Goal: Transaction & Acquisition: Purchase product/service

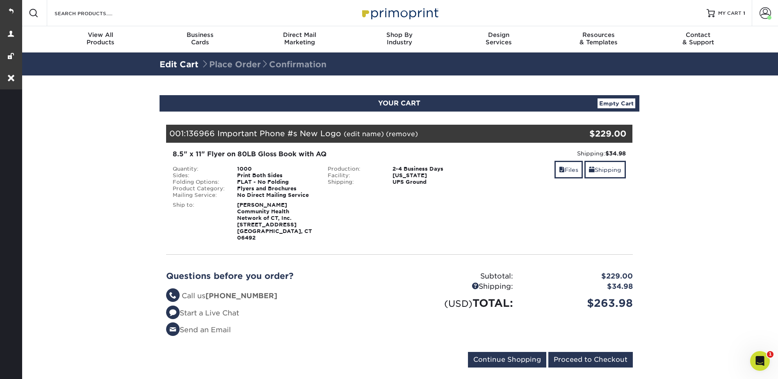
scroll to position [41, 0]
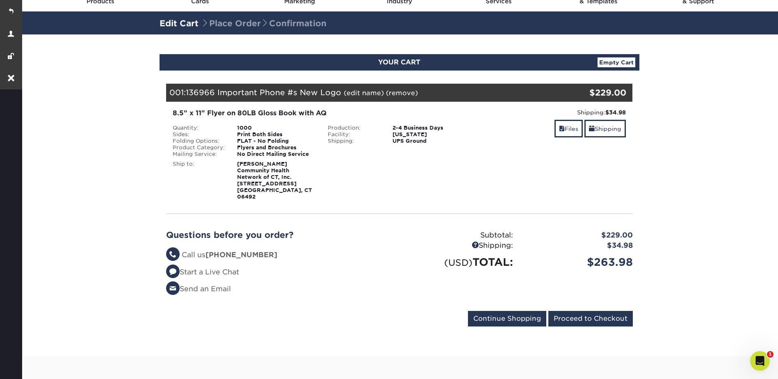
click at [119, 116] on section "YOUR CART Empty Cart Your Cart is Empty View Account Active Orders Order Histor…" at bounding box center [400, 195] width 758 height 322
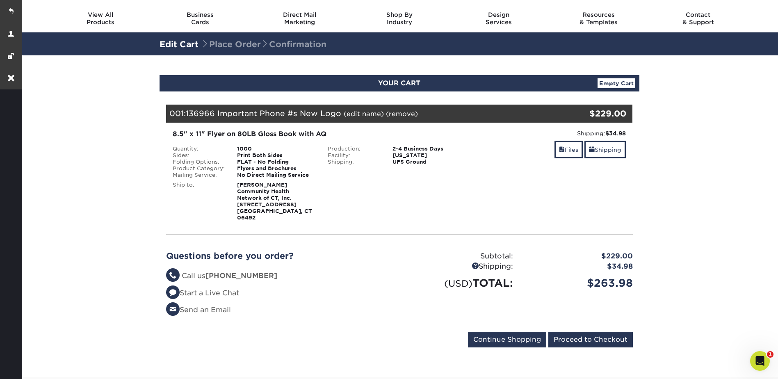
scroll to position [0, 0]
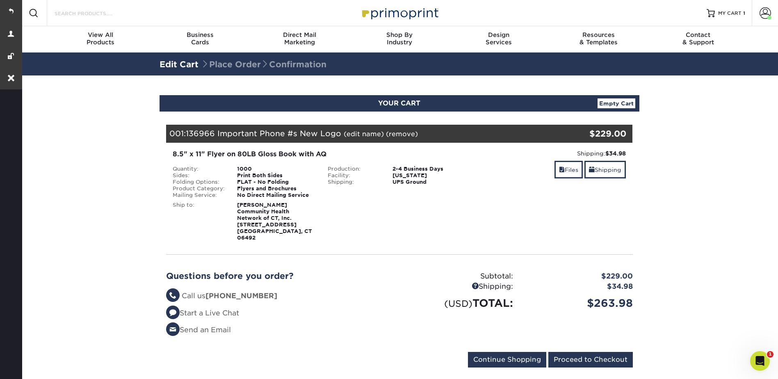
click at [74, 13] on input "Search Products" at bounding box center [94, 13] width 80 height 10
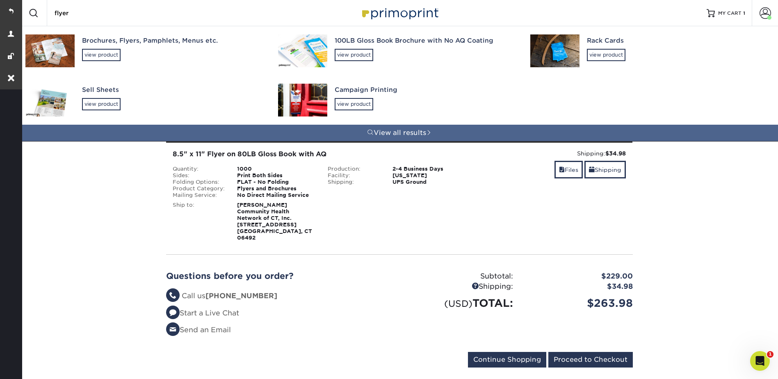
type input "flyer"
click at [104, 48] on div "Brochures, Flyers, Pamphlets, Menus etc. view product" at bounding box center [172, 48] width 181 height 45
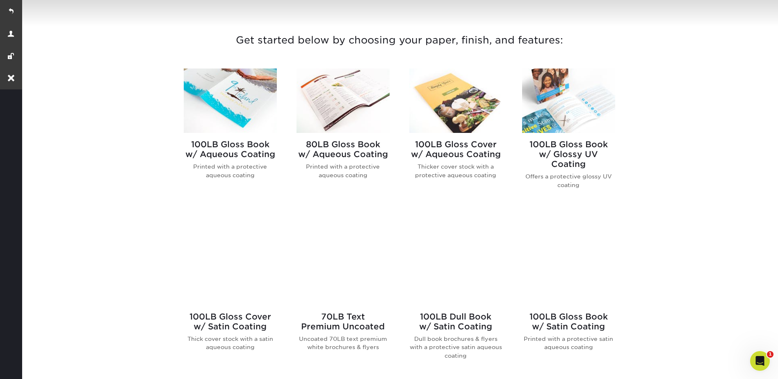
scroll to position [328, 0]
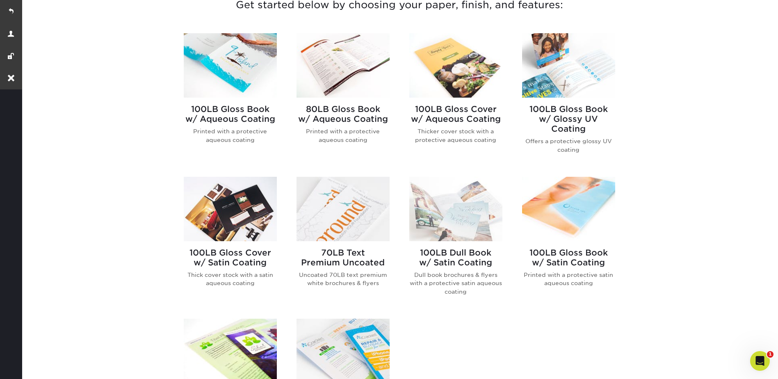
click at [341, 69] on img at bounding box center [343, 65] width 93 height 64
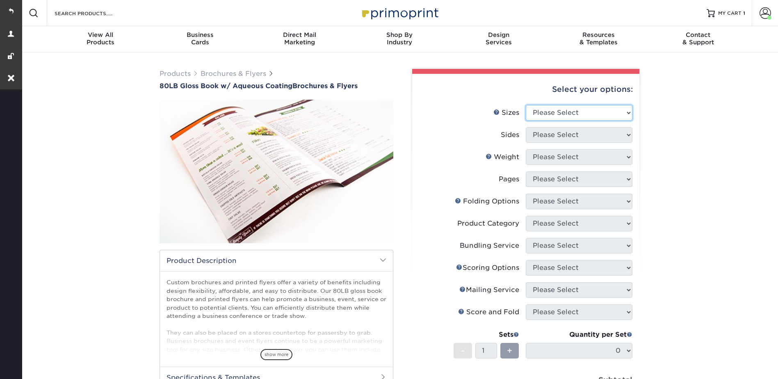
click at [555, 113] on select "Please Select 3.67" x 8.5" 3.67" x 8.5" 4" x 6" 4" x 8.5" 4" x 9" 4" x 11" 4" x…" at bounding box center [579, 113] width 107 height 16
select select "8.50x11.00"
click at [526, 105] on select "Please Select 3.67" x 8.5" 3.67" x 8.5" 4" x 6" 4" x 8.5" 4" x 9" 4" x 11" 4" x…" at bounding box center [579, 113] width 107 height 16
drag, startPoint x: 544, startPoint y: 135, endPoint x: 545, endPoint y: 142, distance: 6.2
click at [544, 135] on select "Please Select Print Both Sides Print Front Only" at bounding box center [579, 135] width 107 height 16
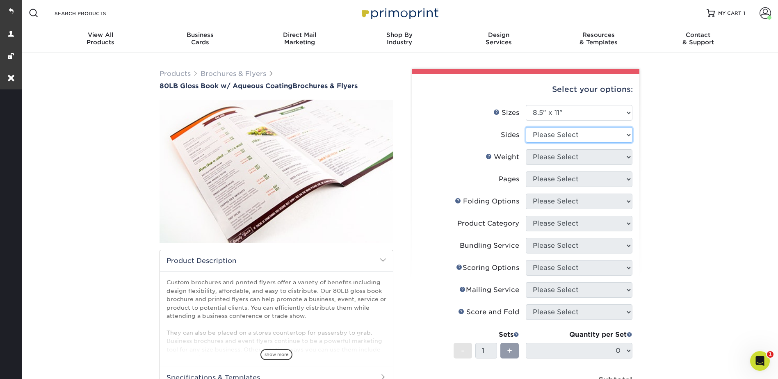
select select "13abbda7-1d64-4f25-8bb2-c179b224825d"
click at [526, 127] on select "Please Select Print Both Sides Print Front Only" at bounding box center [579, 135] width 107 height 16
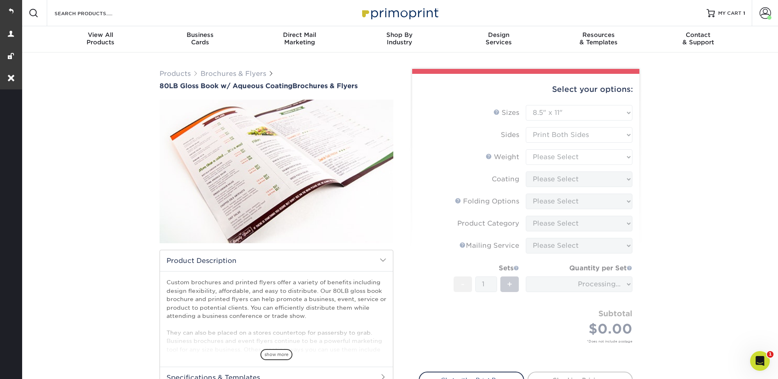
click at [545, 156] on form "Sizes Help Sizes Please Select 3.67" x 8.5" 3.67" x 8.5" 4" x 6" 4" x 8.5" 4" x…" at bounding box center [526, 233] width 214 height 257
click at [541, 155] on form "Sizes Help Sizes Please Select 3.67" x 8.5" 3.67" x 8.5" 4" x 6" 4" x 8.5" 4" x…" at bounding box center [526, 233] width 214 height 257
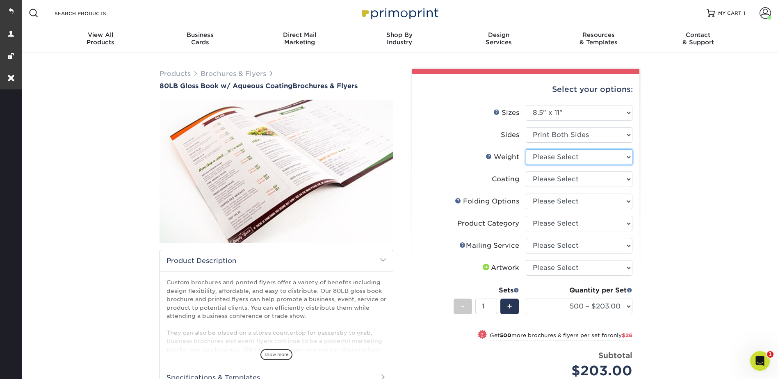
click at [541, 155] on select "Please Select 80LB" at bounding box center [579, 157] width 107 height 16
select select "80LB"
click at [526, 149] on select "Please Select 80LB" at bounding box center [579, 157] width 107 height 16
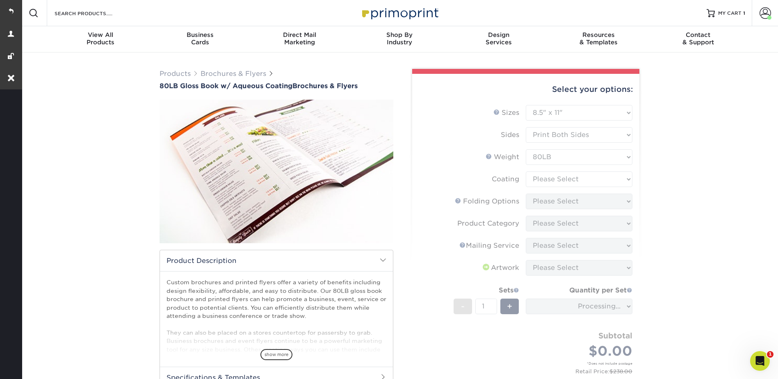
click at [542, 176] on form "Sizes Help Sizes Please Select 3.67" x 8.5" 3.67" x 8.5" 4" x 6" 4" x 8.5" 4" x…" at bounding box center [526, 248] width 214 height 287
click at [543, 178] on form "Sizes Help Sizes Please Select 3.67" x 8.5" 3.67" x 8.5" 4" x 6" 4" x 8.5" 4" x…" at bounding box center [526, 248] width 214 height 287
click at [542, 176] on form "Sizes Help Sizes Please Select 3.67" x 8.5" 3.67" x 8.5" 4" x 6" 4" x 8.5" 4" x…" at bounding box center [526, 248] width 214 height 287
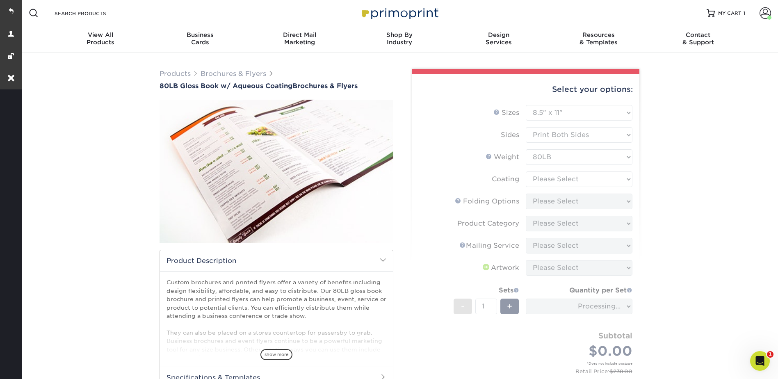
click at [542, 177] on form "Sizes Help Sizes Please Select 3.67" x 8.5" 3.67" x 8.5" 4" x 6" 4" x 8.5" 4" x…" at bounding box center [526, 248] width 214 height 287
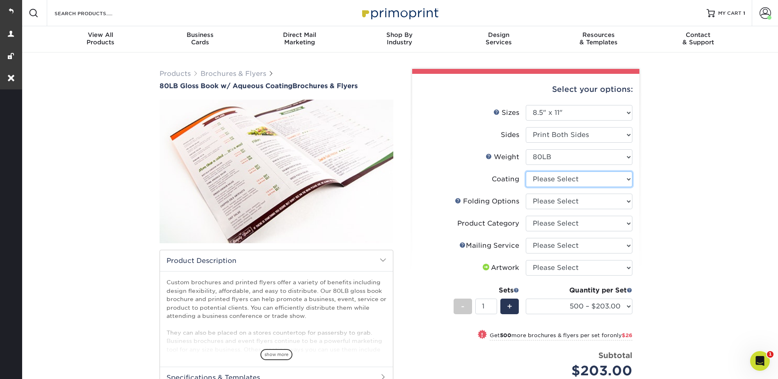
click at [542, 178] on select at bounding box center [579, 180] width 107 height 16
select select "d41dab50-ff65-4f4f-bb17-2afe4d36ae33"
click at [526, 172] on select at bounding box center [579, 180] width 107 height 16
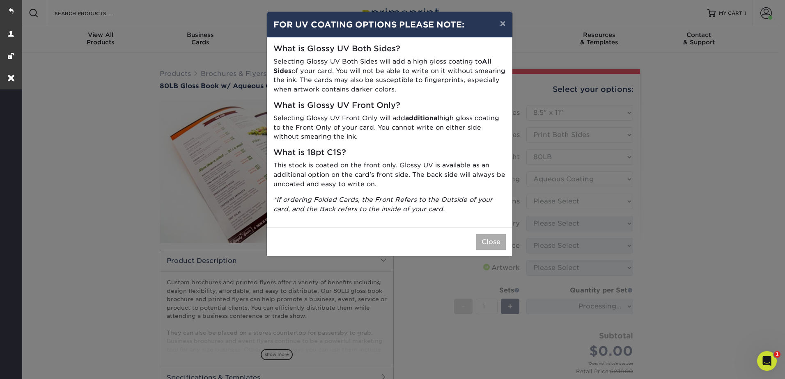
click at [490, 234] on div "Close" at bounding box center [389, 241] width 245 height 29
click at [493, 240] on button "Close" at bounding box center [491, 242] width 30 height 16
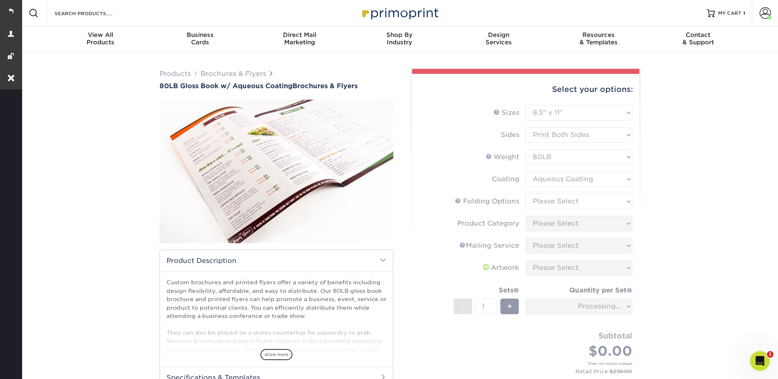
click at [571, 196] on form "Sizes Help Sizes Please Select 3.67" x 8.5" 3.67" x 8.5" 4" x 6" 4" x 8.5" 4" x…" at bounding box center [526, 248] width 214 height 287
click at [572, 200] on form "Sizes Help Sizes Please Select 3.67" x 8.5" 3.67" x 8.5" 4" x 6" 4" x 8.5" 4" x…" at bounding box center [526, 248] width 214 height 287
click at [567, 199] on form "Sizes Help Sizes Please Select 3.67" x 8.5" 3.67" x 8.5" 4" x 6" 4" x 8.5" 4" x…" at bounding box center [526, 248] width 214 height 287
click at [566, 199] on form "Sizes Help Sizes Please Select 3.67" x 8.5" 3.67" x 8.5" 4" x 6" 4" x 8.5" 4" x…" at bounding box center [526, 248] width 214 height 287
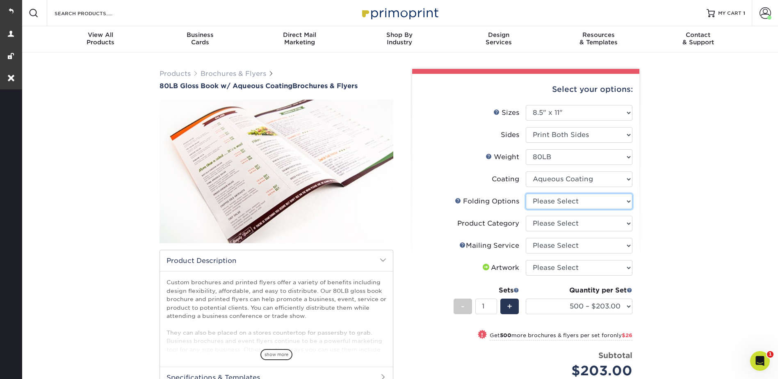
click at [562, 197] on select "Please Select FLAT - No Folding Accordion Fold Half-Fold (Vertical) Half-Fold (…" at bounding box center [579, 202] width 107 height 16
select select "9b1d5825-34d1-4721-9874-ed79abb003d7"
click at [526, 194] on select "Please Select FLAT - No Folding Accordion Fold Half-Fold (Vertical) Half-Fold (…" at bounding box center [579, 202] width 107 height 16
click at [547, 220] on select "Please Select Flyers and Brochures" at bounding box center [579, 224] width 107 height 16
select select "1a668080-6b7c-4174-b399-2c3833b27ef4"
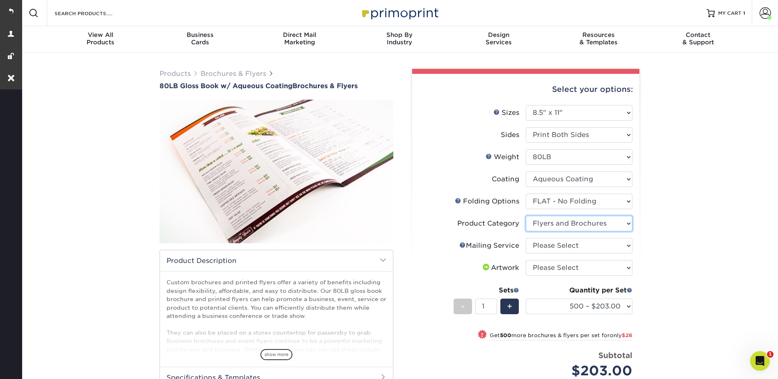
click at [526, 216] on select "Please Select Flyers and Brochures" at bounding box center [579, 224] width 107 height 16
drag, startPoint x: 544, startPoint y: 245, endPoint x: 544, endPoint y: 255, distance: 9.4
click at [544, 245] on select "Please Select No Direct Mailing Service No, I will mail/stamp/imprint Direct Ma…" at bounding box center [579, 246] width 107 height 16
select select "3e5e9bdd-d78a-4c28-a41d-fe1407925ca6"
click at [526, 238] on select "Please Select No Direct Mailing Service No, I will mail/stamp/imprint Direct Ma…" at bounding box center [579, 246] width 107 height 16
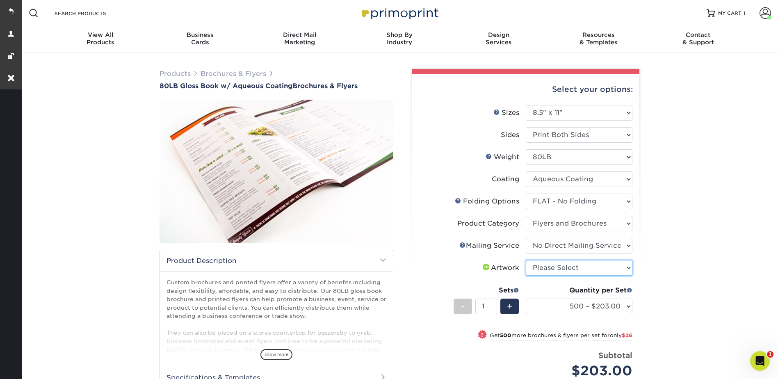
drag, startPoint x: 544, startPoint y: 270, endPoint x: 544, endPoint y: 275, distance: 5.3
click at [544, 270] on select "Please Select I will upload files I need a design - $175" at bounding box center [579, 268] width 107 height 16
select select "upload"
click at [526, 260] on select "Please Select I will upload files I need a design - $175" at bounding box center [579, 268] width 107 height 16
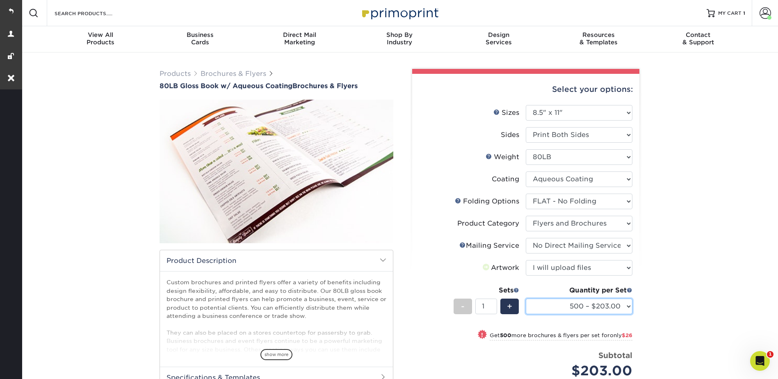
drag, startPoint x: 552, startPoint y: 307, endPoint x: 574, endPoint y: 298, distance: 24.2
click at [552, 307] on select "500 – $203.00 1000 – $229.00 2000 – $267.00 2500 – $334.00 3000 – $418.00 4000 …" at bounding box center [579, 307] width 107 height 16
select select "2500 – $334.00"
click at [526, 299] on select "500 – $203.00 1000 – $229.00 2000 – $267.00 2500 – $334.00 3000 – $418.00 4000 …" at bounding box center [579, 307] width 107 height 16
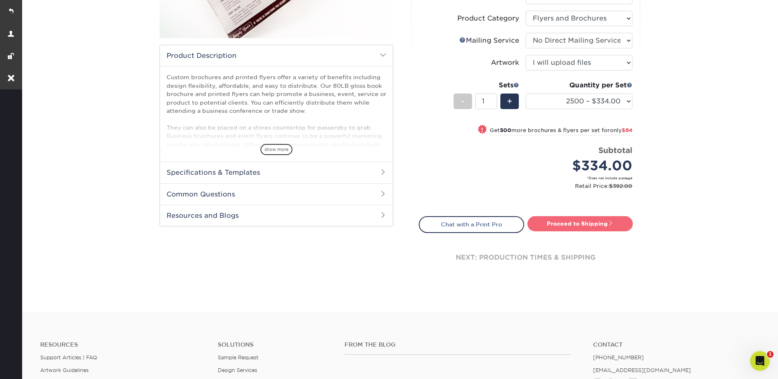
click at [586, 225] on link "Proceed to Shipping" at bounding box center [580, 223] width 105 height 15
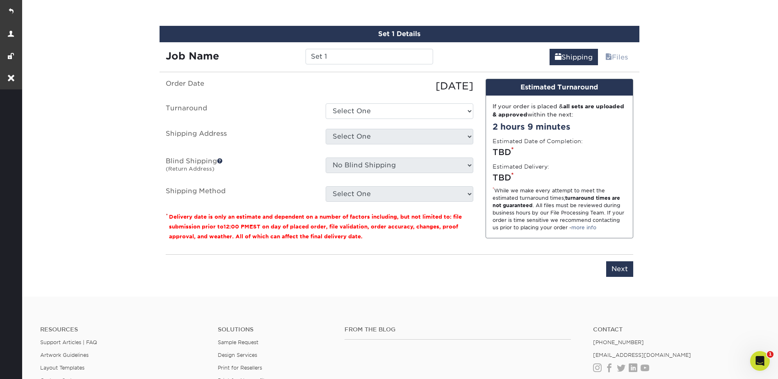
scroll to position [444, 0]
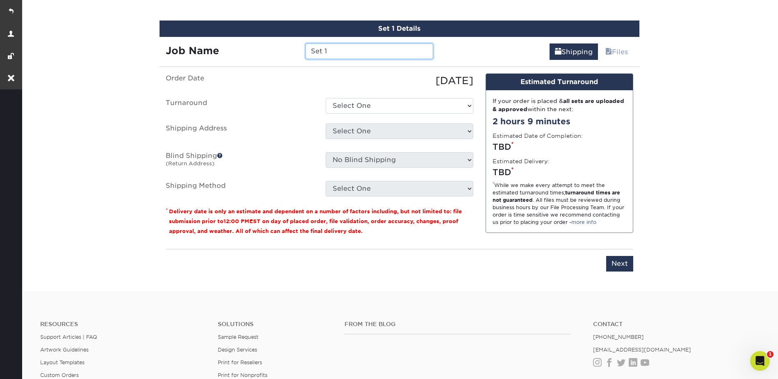
drag, startPoint x: 318, startPoint y: 53, endPoint x: 302, endPoint y: 53, distance: 15.6
click at [302, 53] on div "Set 1" at bounding box center [370, 51] width 140 height 16
type input "13966 Important Phone #s New Logo"
click at [341, 97] on ul "Order Date 09/22/2025 Turnaround Select One 2-4 Business Days 2 Day Next Busine…" at bounding box center [320, 134] width 308 height 123
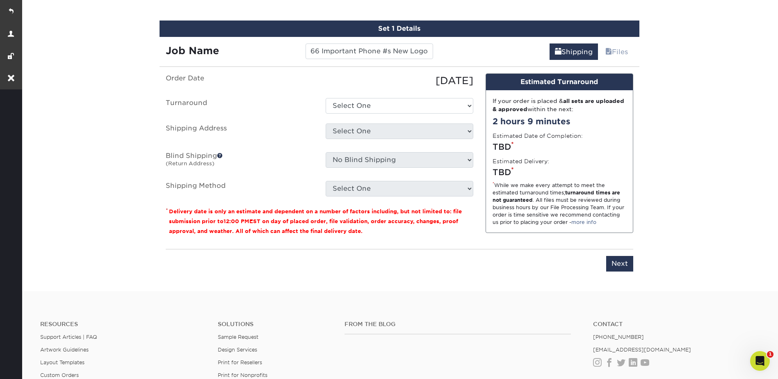
scroll to position [0, 0]
click at [340, 99] on select "Select One 2-4 Business Days 2 Day Next Business Day" at bounding box center [400, 106] width 148 height 16
select select "43a2e77f-783a-47d5-99ec-9979be58d561"
click at [326, 98] on select "Select One 2-4 Business Days 2 Day Next Business Day" at bounding box center [400, 106] width 148 height 16
click at [349, 127] on select "Select One Automated Mailing Building 11 Business Cards Business Cards CHNCT Ch…" at bounding box center [400, 132] width 148 height 16
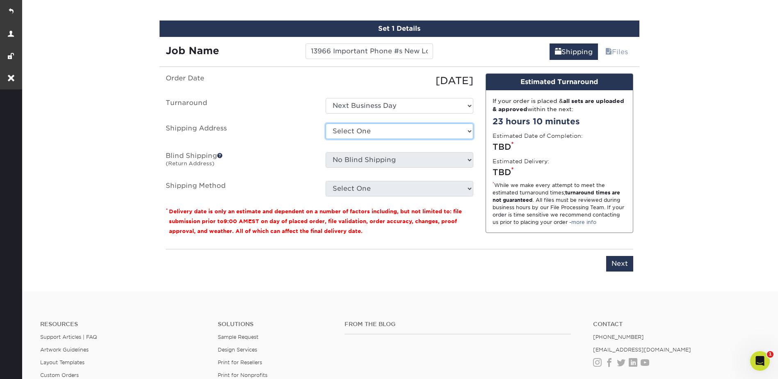
select select "248811"
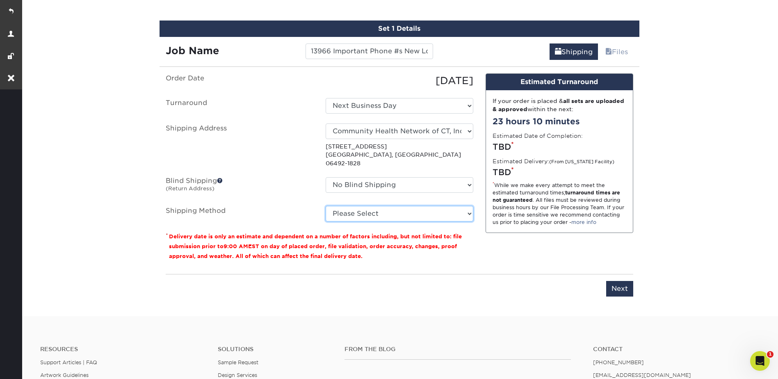
drag, startPoint x: 351, startPoint y: 206, endPoint x: 352, endPoint y: 210, distance: 4.7
click at [351, 206] on select "Please Select Ground Shipping (+$65.56) 3 Day Shipping Service (+$158.96) 2 Day…" at bounding box center [400, 214] width 148 height 16
select select "03"
click at [326, 206] on select "Please Select Ground Shipping (+$65.56) 3 Day Shipping Service (+$158.96) 2 Day…" at bounding box center [400, 214] width 148 height 16
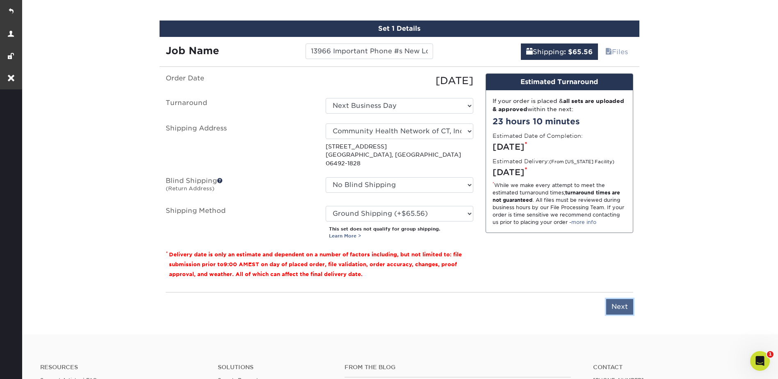
click at [623, 299] on input "Next" at bounding box center [619, 307] width 27 height 16
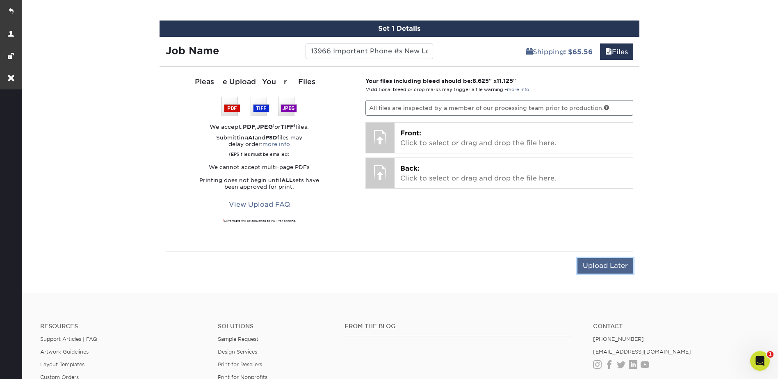
click at [600, 266] on input "Upload Later" at bounding box center [606, 266] width 56 height 16
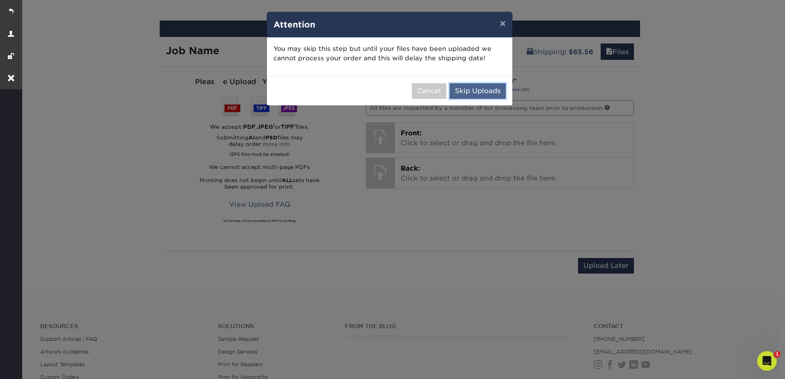
click at [484, 88] on button "Skip Uploads" at bounding box center [477, 91] width 56 height 16
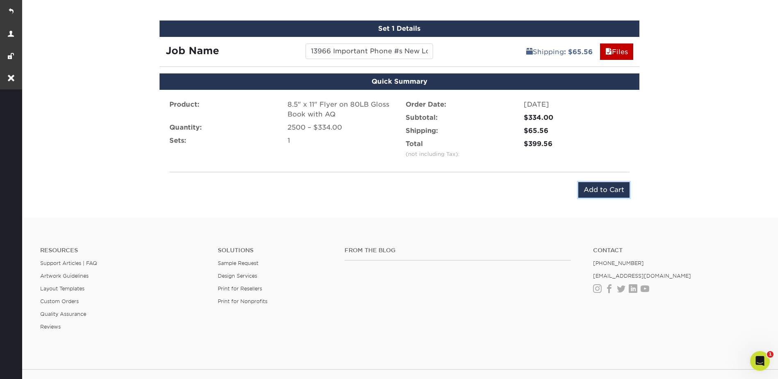
drag, startPoint x: 595, startPoint y: 190, endPoint x: 587, endPoint y: 186, distance: 8.6
click at [595, 190] on input "Add to Cart" at bounding box center [604, 190] width 51 height 16
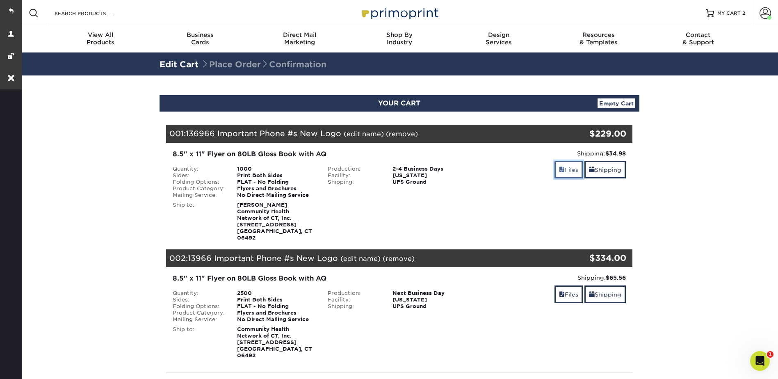
click at [558, 164] on link "Files" at bounding box center [569, 170] width 28 height 18
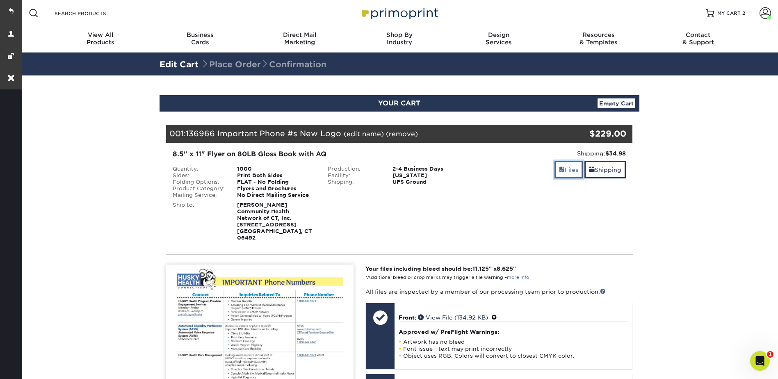
click at [565, 167] on link "Files" at bounding box center [569, 170] width 28 height 18
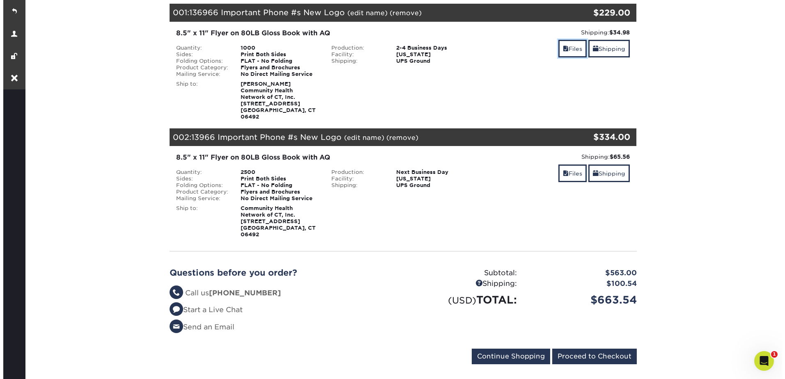
scroll to position [82, 0]
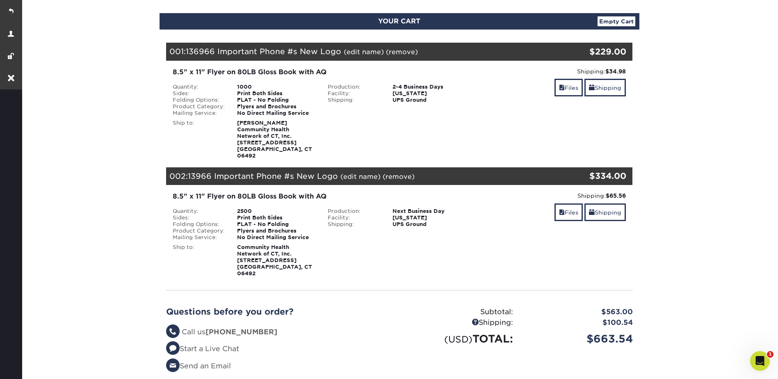
click at [357, 173] on link "(edit name)" at bounding box center [361, 177] width 40 height 8
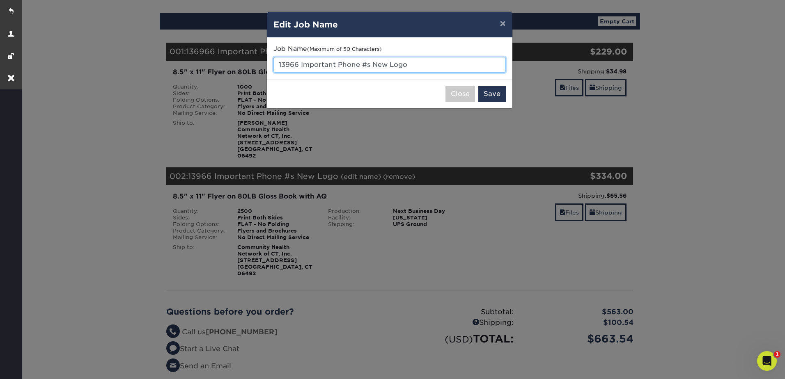
click at [284, 64] on input "13966 Important Phone #s New Logo" at bounding box center [389, 65] width 232 height 16
type input "136966 Important Phone #s New Logo"
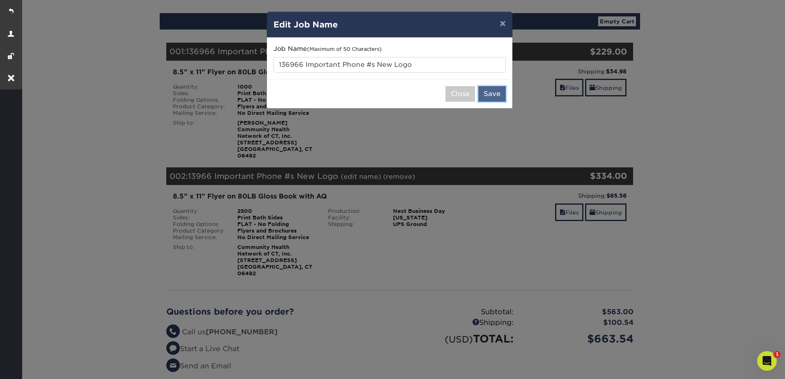
click at [498, 92] on button "Save" at bounding box center [491, 94] width 27 height 16
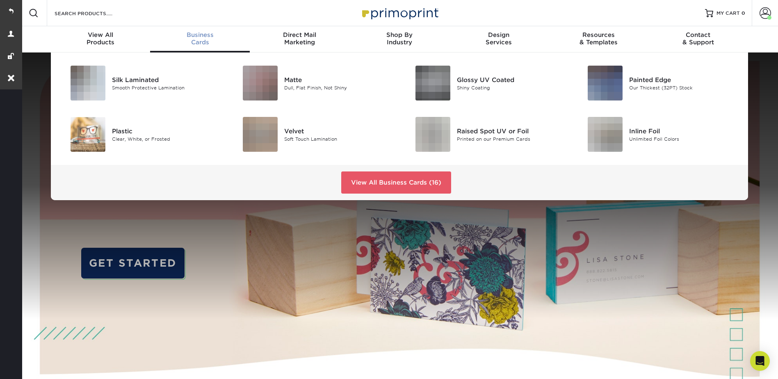
click at [195, 35] on span "Business" at bounding box center [200, 34] width 100 height 7
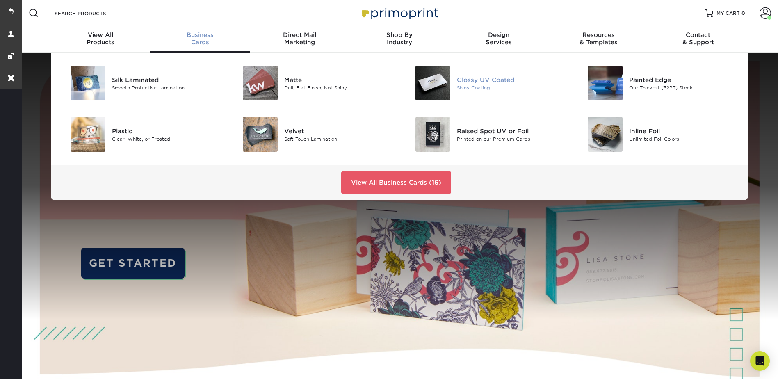
click at [480, 79] on div "Glossy UV Coated" at bounding box center [511, 79] width 109 height 9
